Goal: Transaction & Acquisition: Book appointment/travel/reservation

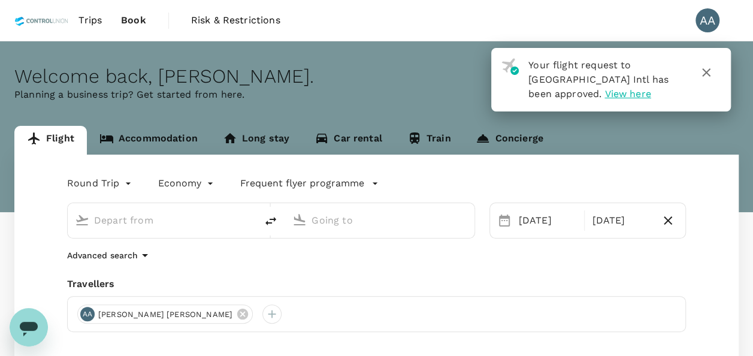
type input "[GEOGRAPHIC_DATA], [GEOGRAPHIC_DATA] (any)"
type input "[PERSON_NAME] (SUB)"
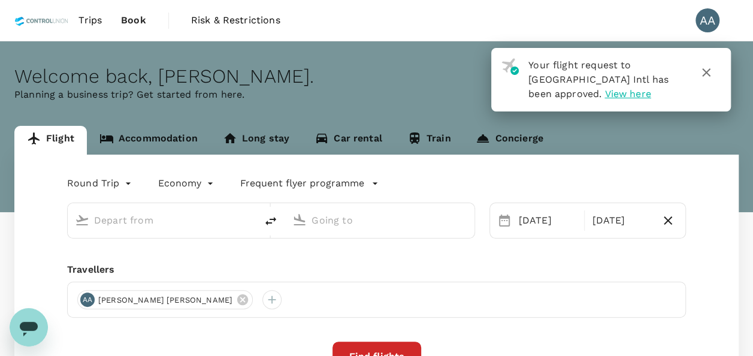
type input "[GEOGRAPHIC_DATA], [GEOGRAPHIC_DATA] (any)"
type input "[PERSON_NAME] (SUB)"
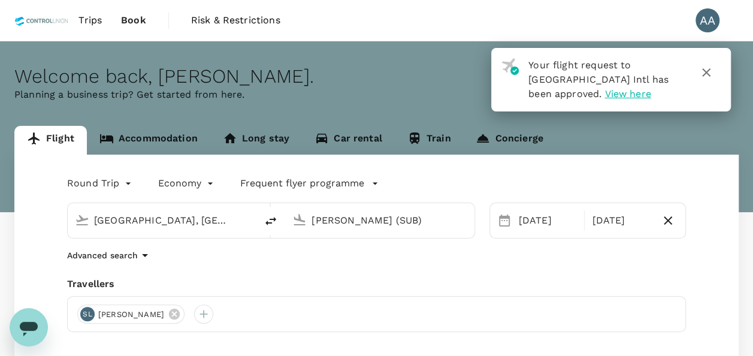
click at [81, 14] on span "Trips" at bounding box center [89, 20] width 23 height 14
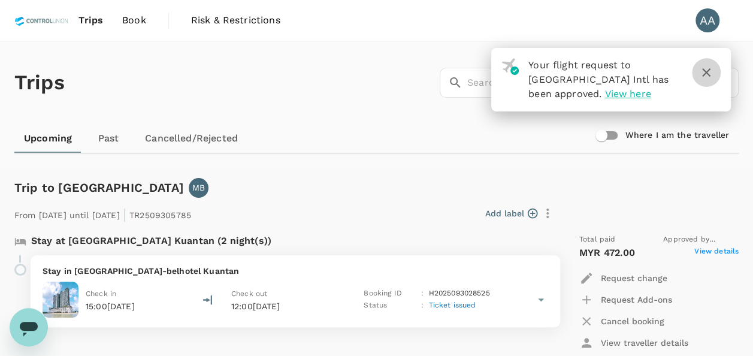
click at [705, 75] on icon "button" at bounding box center [706, 72] width 14 height 14
